Goal: Information Seeking & Learning: Check status

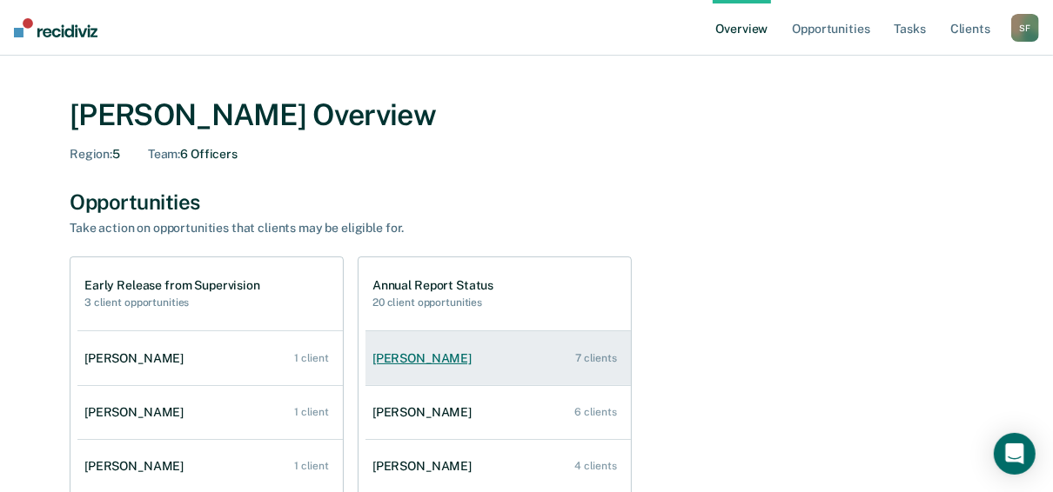
scroll to position [70, 0]
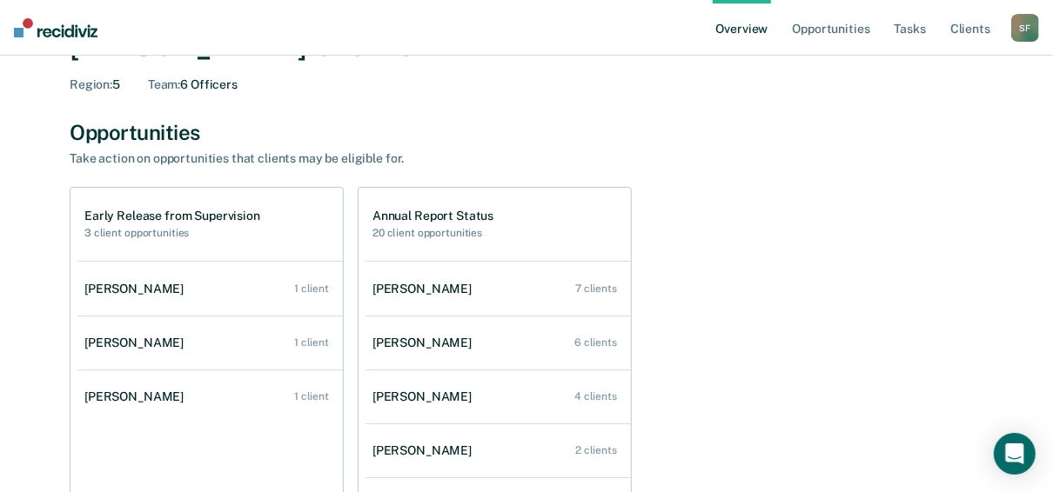
click at [124, 291] on div "[PERSON_NAME]" at bounding box center [137, 289] width 106 height 15
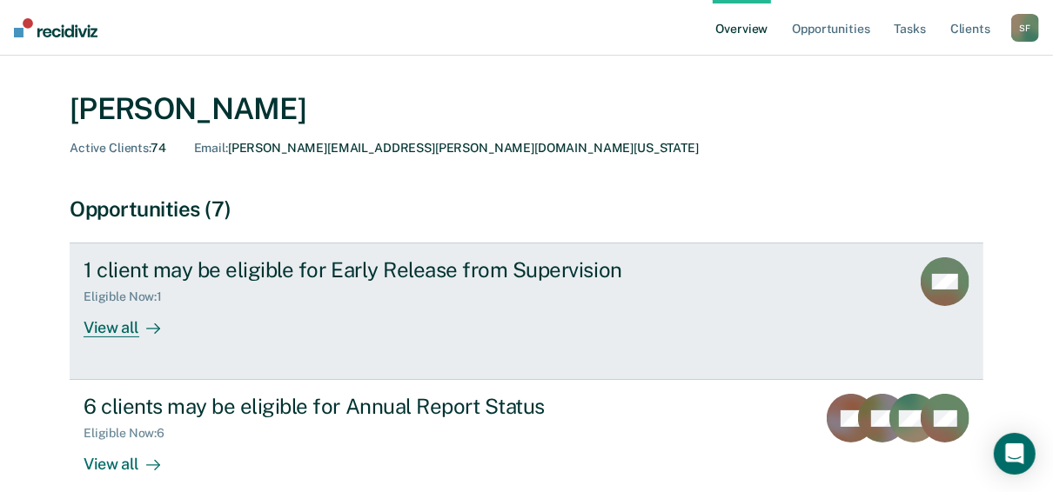
scroll to position [70, 0]
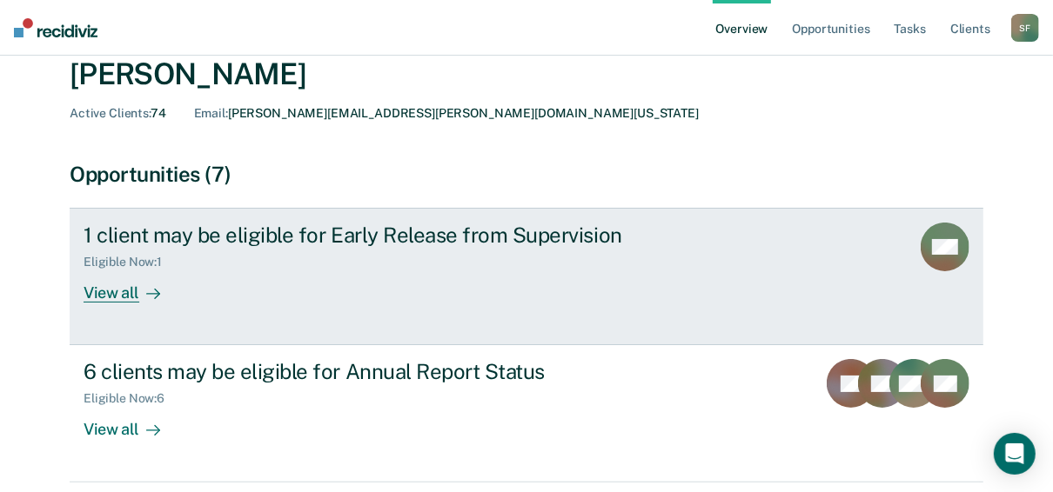
click at [100, 288] on div "View all" at bounding box center [132, 287] width 97 height 34
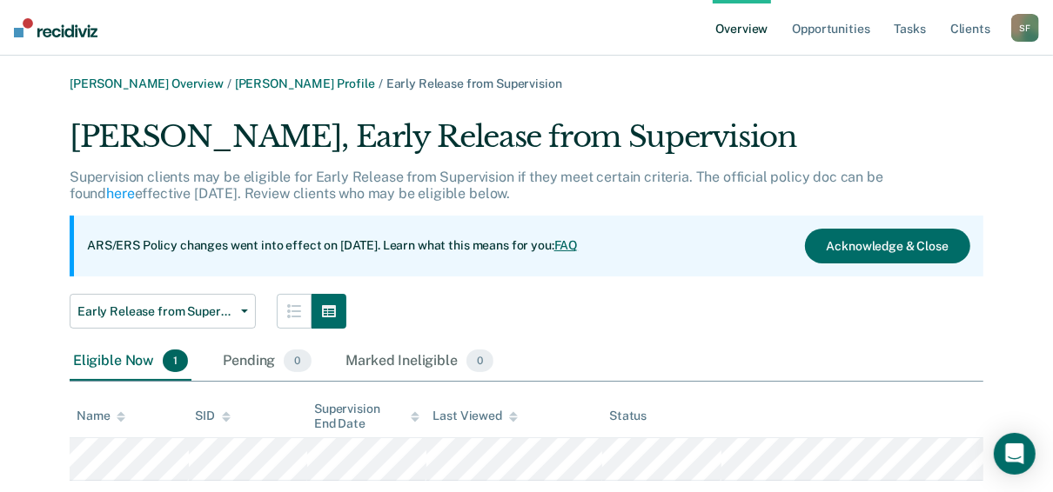
scroll to position [43, 0]
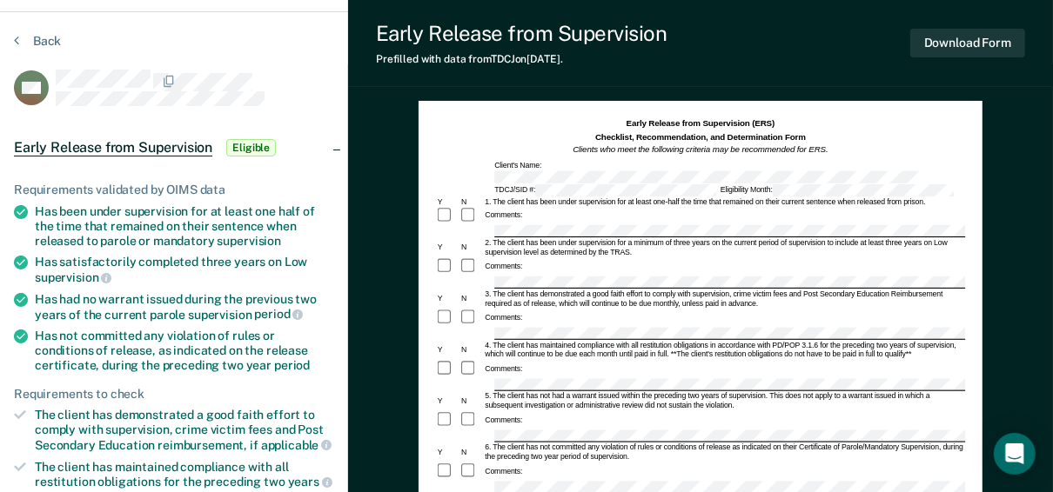
scroll to position [70, 0]
